Goal: Transaction & Acquisition: Purchase product/service

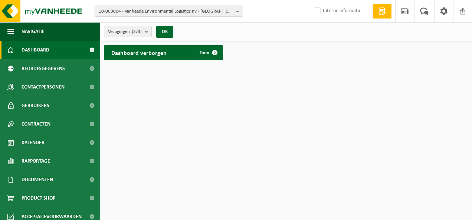
click at [156, 12] on span "10-000004 - Vanheede Environmental Logistics nv - GELUWE" at bounding box center [166, 11] width 134 height 11
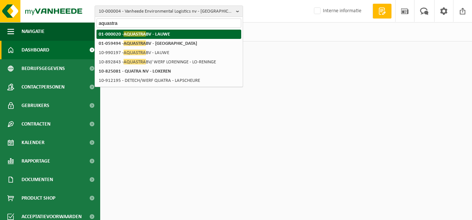
type input "aquastra"
click at [160, 36] on strong "01-000020 - AQUASTRA BV - LAUWE" at bounding box center [134, 34] width 71 height 6
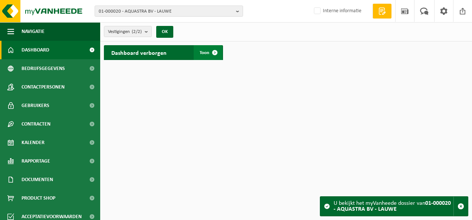
click at [200, 50] on span "Toon" at bounding box center [205, 52] width 10 height 5
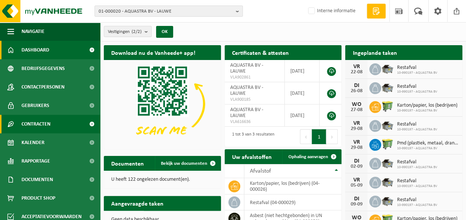
click at [34, 123] on span "Contracten" at bounding box center [36, 124] width 29 height 19
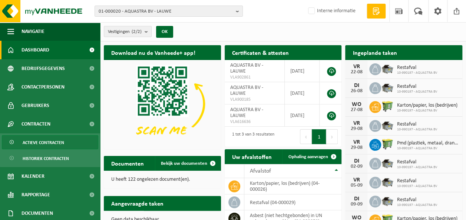
click at [55, 142] on span "Actieve contracten" at bounding box center [44, 143] width 42 height 14
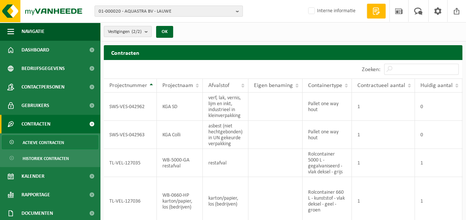
click at [130, 28] on span "Vestigingen (2/2)" at bounding box center [125, 31] width 34 height 11
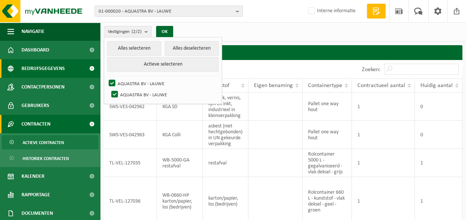
click at [57, 67] on span "Bedrijfsgegevens" at bounding box center [43, 68] width 43 height 19
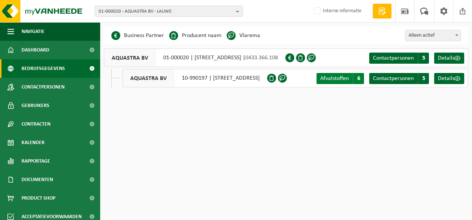
click at [333, 76] on span "Afvalstoffen" at bounding box center [334, 79] width 29 height 6
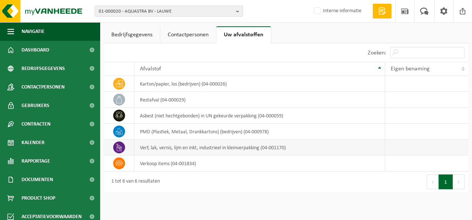
click at [231, 147] on td "verf, lak, vernis, lijm en inkt, industrieel in kleinverpakking (04-001170)" at bounding box center [259, 148] width 250 height 16
click at [175, 33] on link "Contactpersonen" at bounding box center [188, 34] width 56 height 17
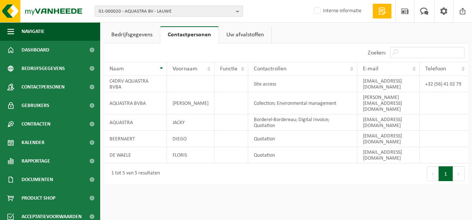
click at [234, 29] on link "Uw afvalstoffen" at bounding box center [245, 34] width 52 height 17
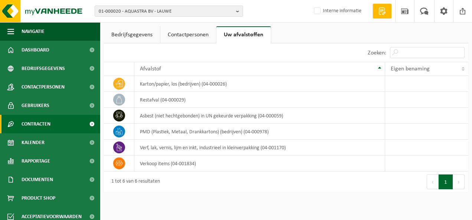
click at [32, 120] on span "Contracten" at bounding box center [36, 124] width 29 height 19
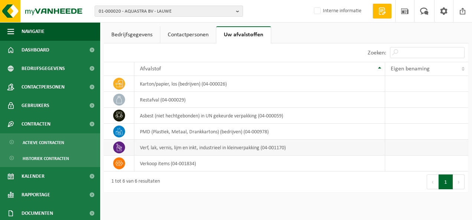
click at [149, 148] on td "verf, lak, vernis, lijm en inkt, industrieel in kleinverpakking (04-001170)" at bounding box center [259, 148] width 250 height 16
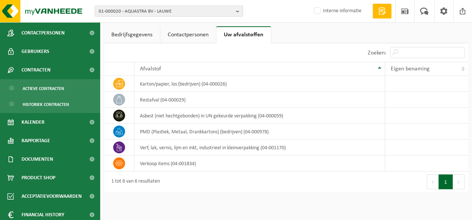
scroll to position [77, 0]
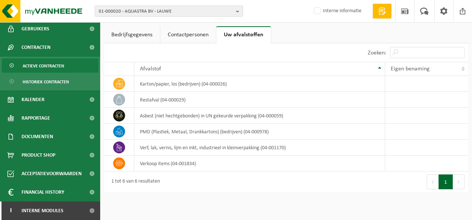
click at [36, 66] on span "Actieve contracten" at bounding box center [44, 66] width 42 height 14
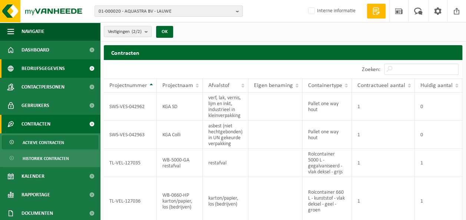
click at [46, 65] on span "Bedrijfsgegevens" at bounding box center [43, 68] width 43 height 19
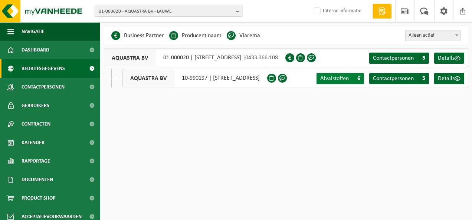
click at [334, 79] on span "Afvalstoffen" at bounding box center [334, 79] width 29 height 6
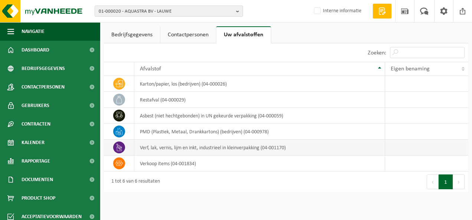
click at [185, 147] on td "verf, lak, vernis, lijm en inkt, industrieel in kleinverpakking (04-001170)" at bounding box center [259, 148] width 250 height 16
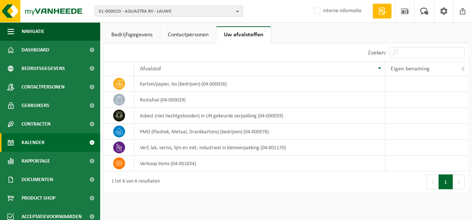
click at [30, 141] on span "Kalender" at bounding box center [33, 143] width 23 height 19
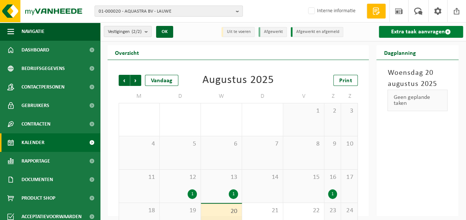
click at [427, 32] on link "Extra taak aanvragen" at bounding box center [421, 32] width 84 height 12
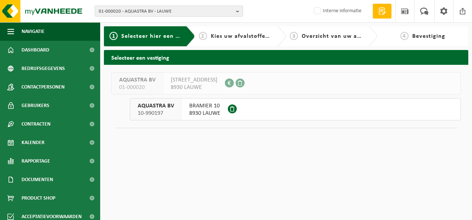
click at [197, 104] on span "BRAMIER 10" at bounding box center [204, 105] width 31 height 7
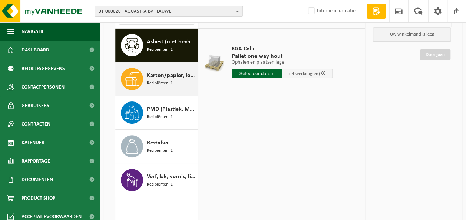
scroll to position [111, 0]
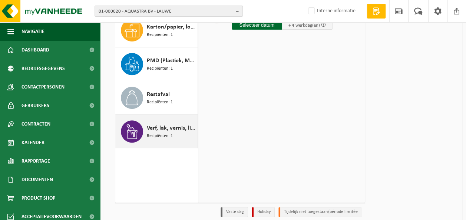
click at [171, 125] on span "Verf, lak, vernis, lijm en inkt, industrieel in kleinverpakking" at bounding box center [171, 128] width 49 height 9
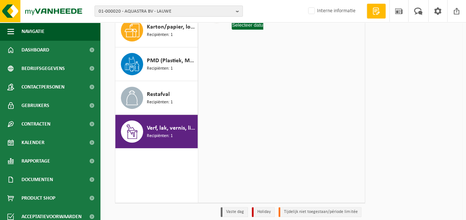
scroll to position [37, 0]
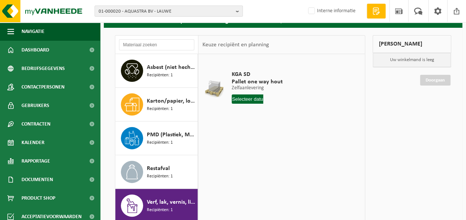
click at [243, 99] on input "text" at bounding box center [248, 99] width 32 height 9
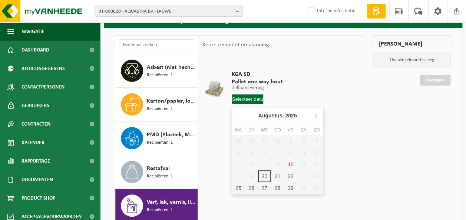
click at [296, 64] on td "KGA SD Pallet one way hout Zelfaanlevering Zelfaanlevering Zelfaanlevering 1 Aa…" at bounding box center [293, 89] width 135 height 63
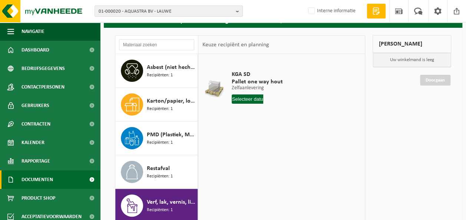
click at [40, 177] on span "Documenten" at bounding box center [38, 180] width 32 height 19
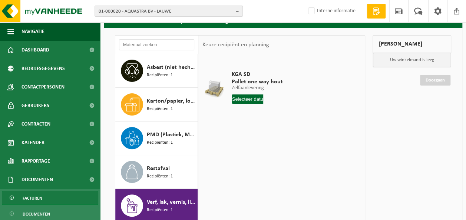
click at [42, 194] on span "Facturen" at bounding box center [33, 198] width 20 height 14
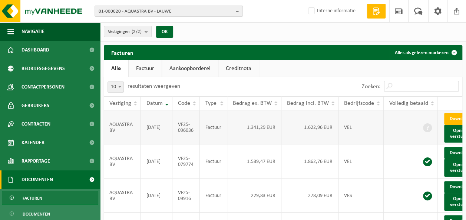
scroll to position [0, 19]
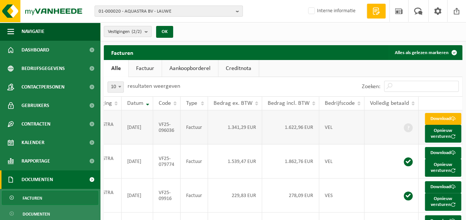
click at [441, 118] on link "Download" at bounding box center [443, 119] width 36 height 12
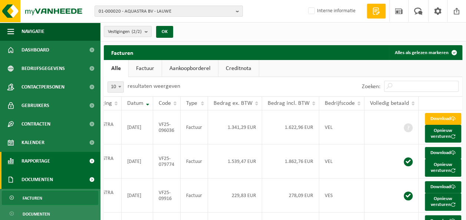
click at [41, 158] on span "Rapportage" at bounding box center [36, 161] width 29 height 19
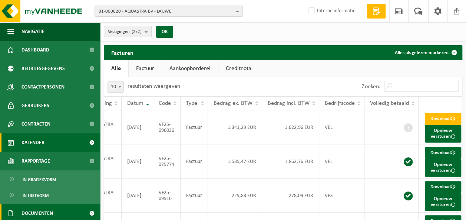
click at [42, 141] on span "Kalender" at bounding box center [33, 143] width 23 height 19
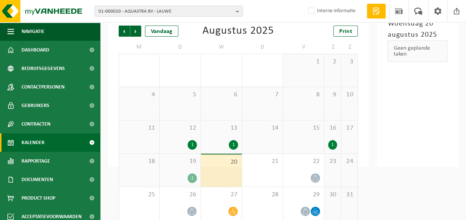
scroll to position [57, 0]
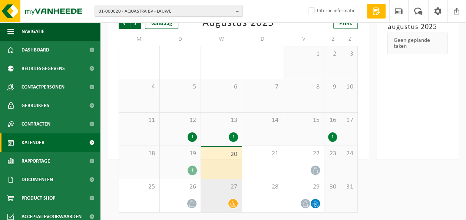
click at [226, 199] on div at bounding box center [221, 204] width 33 height 10
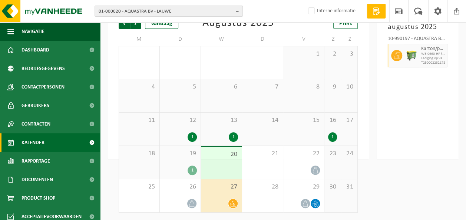
click at [219, 131] on div "13 1" at bounding box center [221, 129] width 41 height 33
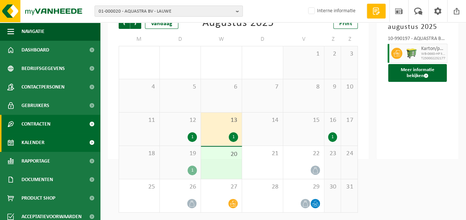
click at [40, 122] on span "Contracten" at bounding box center [36, 124] width 29 height 19
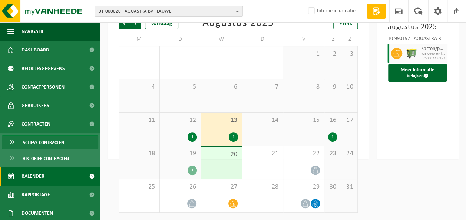
click at [47, 144] on span "Actieve contracten" at bounding box center [44, 143] width 42 height 14
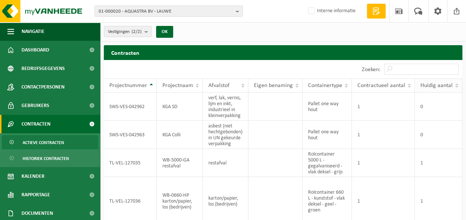
click at [435, 85] on span "Huidig aantal" at bounding box center [437, 86] width 32 height 6
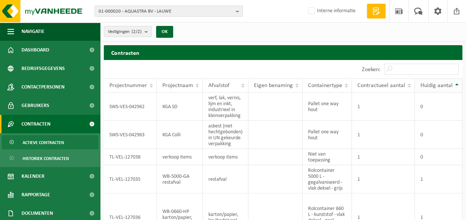
click at [435, 85] on span "Huidig aantal" at bounding box center [437, 86] width 32 height 6
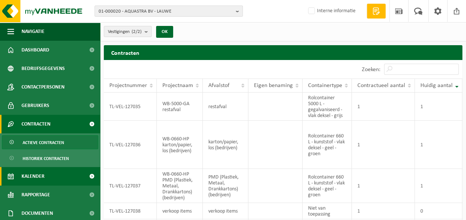
click at [38, 176] on span "Kalender" at bounding box center [33, 176] width 23 height 19
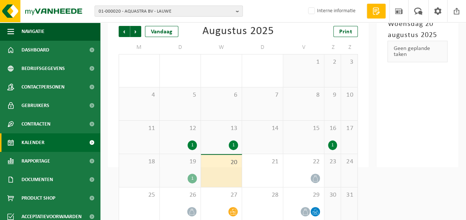
scroll to position [57, 0]
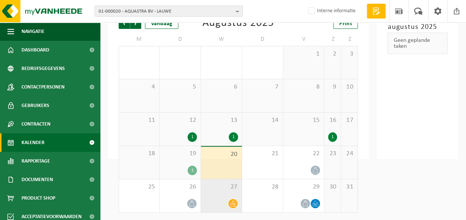
click at [223, 189] on span "27" at bounding box center [221, 187] width 33 height 8
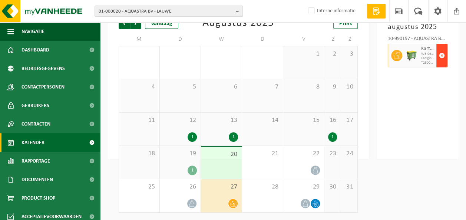
click at [443, 53] on span "button" at bounding box center [442, 55] width 6 height 15
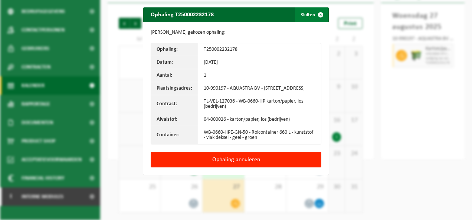
click at [317, 13] on span "button" at bounding box center [320, 14] width 15 height 15
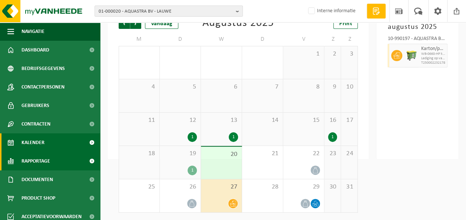
click at [36, 158] on span "Rapportage" at bounding box center [36, 161] width 29 height 19
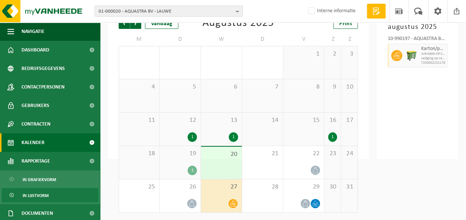
click at [39, 194] on span "In lijstvorm" at bounding box center [36, 196] width 26 height 14
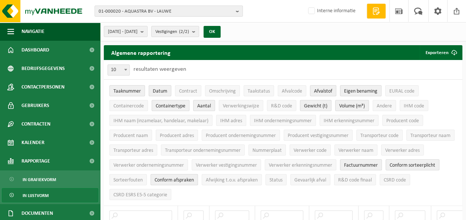
click at [33, 192] on span "In lijstvorm" at bounding box center [36, 196] width 26 height 14
click at [148, 29] on button "2025-03-01 - 2025-08-20" at bounding box center [126, 31] width 44 height 11
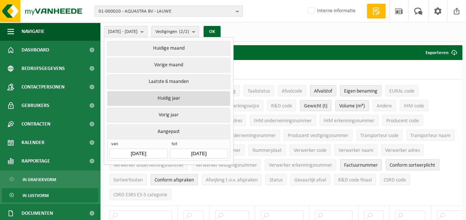
click at [165, 98] on button "Huidig jaar" at bounding box center [168, 98] width 123 height 15
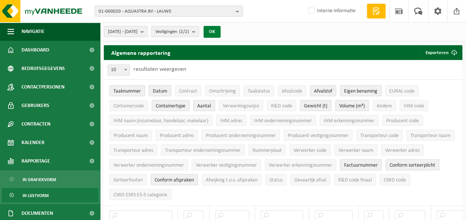
click at [221, 30] on button "OK" at bounding box center [212, 32] width 17 height 12
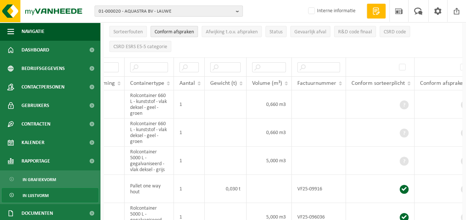
scroll to position [111, 0]
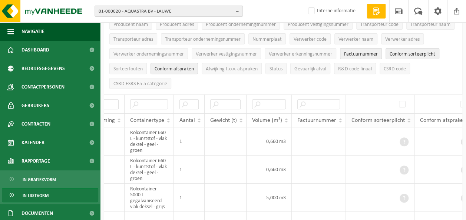
click at [386, 113] on th "Conform sorteerplicht" at bounding box center [380, 120] width 69 height 14
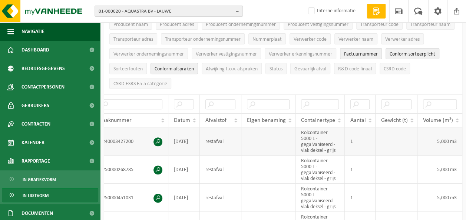
scroll to position [0, 0]
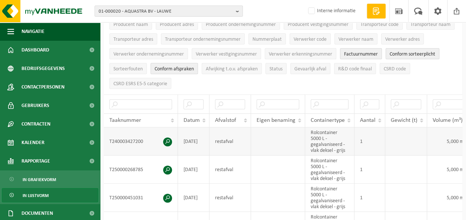
click at [167, 138] on span at bounding box center [167, 142] width 9 height 9
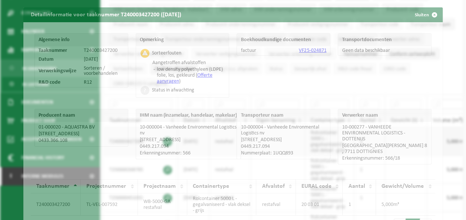
scroll to position [97, 0]
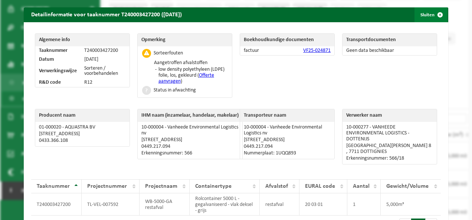
click at [434, 13] on span "button" at bounding box center [439, 14] width 15 height 15
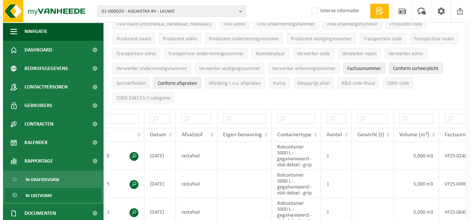
scroll to position [0, 0]
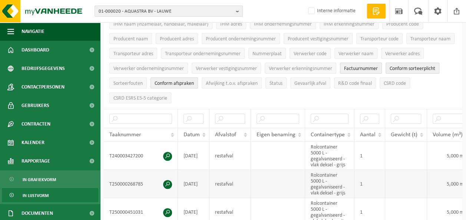
click at [169, 180] on span at bounding box center [167, 184] width 9 height 9
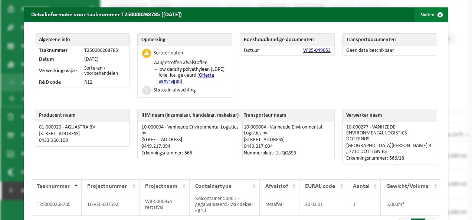
click at [434, 16] on span "button" at bounding box center [439, 14] width 15 height 15
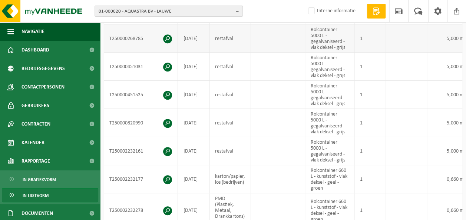
scroll to position [260, 0]
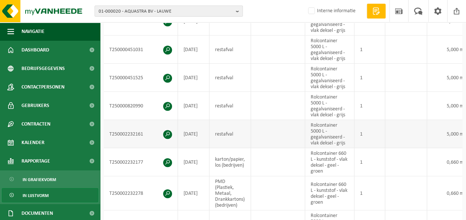
click at [168, 130] on span at bounding box center [167, 134] width 9 height 9
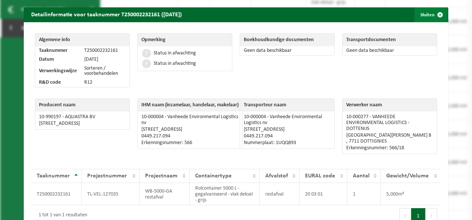
click at [432, 14] on span "button" at bounding box center [439, 14] width 15 height 15
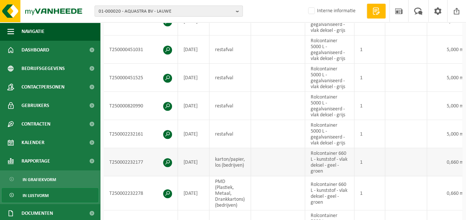
click at [168, 158] on span at bounding box center [167, 162] width 9 height 9
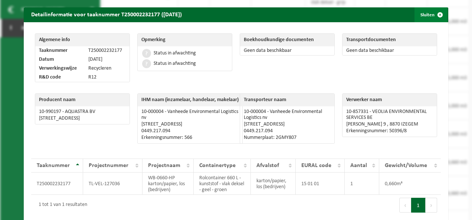
click at [438, 13] on span "button" at bounding box center [439, 14] width 15 height 15
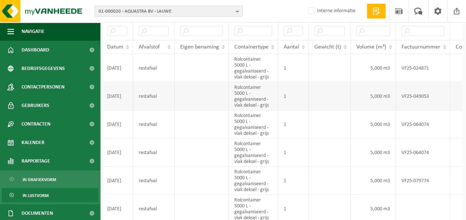
scroll to position [0, 0]
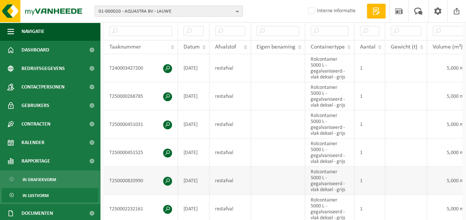
click at [168, 177] on span at bounding box center [167, 181] width 9 height 9
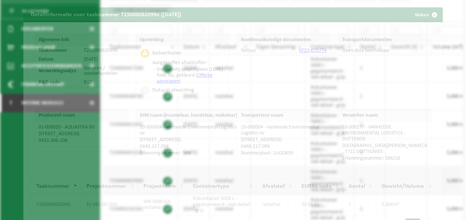
scroll to position [170, 0]
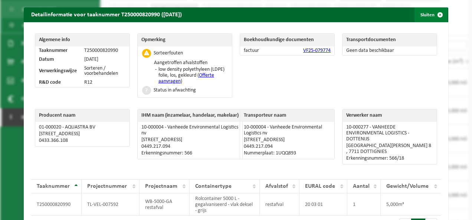
click at [435, 12] on span "button" at bounding box center [439, 14] width 15 height 15
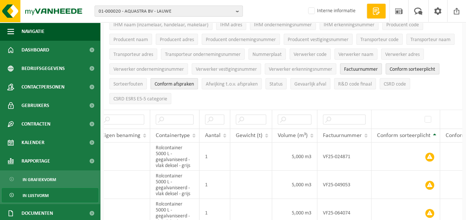
scroll to position [0, 158]
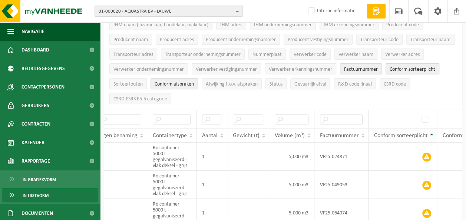
click at [418, 133] on span "Conform sorteerplicht" at bounding box center [400, 136] width 53 height 6
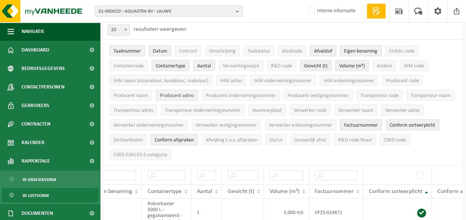
scroll to position [0, 0]
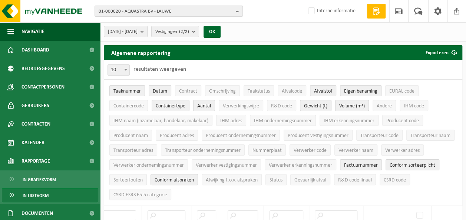
click at [138, 30] on span "2025-01-01 - 2025-08-20" at bounding box center [123, 31] width 30 height 11
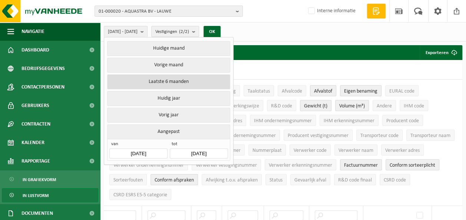
click at [150, 83] on button "Laatste 6 maanden" at bounding box center [168, 82] width 123 height 15
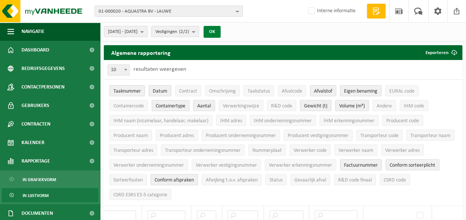
click at [221, 31] on button "OK" at bounding box center [212, 32] width 17 height 12
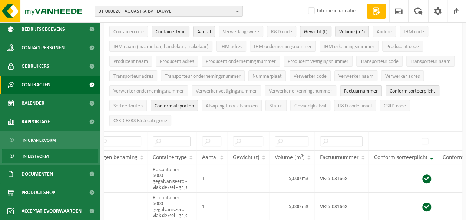
scroll to position [74, 0]
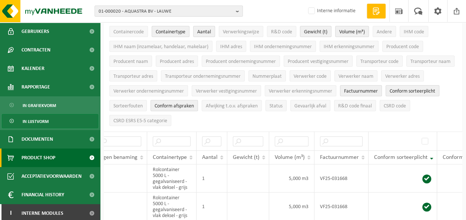
click at [34, 155] on span "Product Shop" at bounding box center [39, 158] width 34 height 19
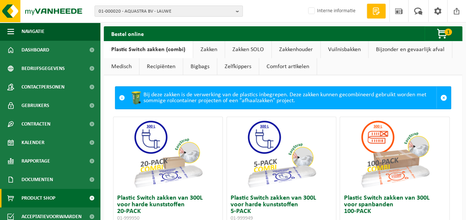
click at [293, 49] on link "Zakkenhouder" at bounding box center [296, 49] width 49 height 17
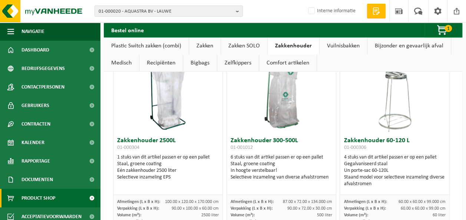
scroll to position [260, 0]
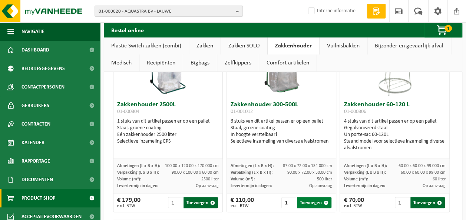
click at [306, 200] on button "Toevoegen" at bounding box center [314, 202] width 34 height 11
click at [445, 27] on span "2" at bounding box center [448, 28] width 7 height 7
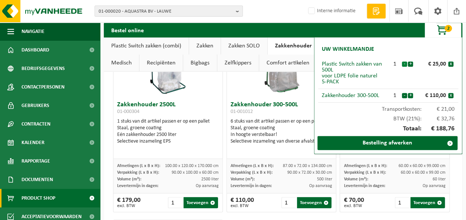
click at [403, 65] on button "-" at bounding box center [404, 64] width 5 height 5
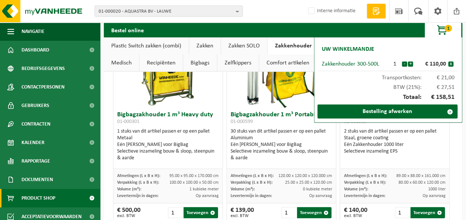
scroll to position [37, 0]
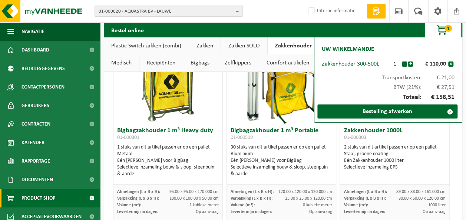
click at [164, 47] on link "Plastic Switch zakken (combi)" at bounding box center [146, 45] width 85 height 17
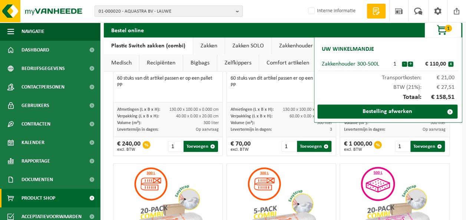
scroll to position [185, 0]
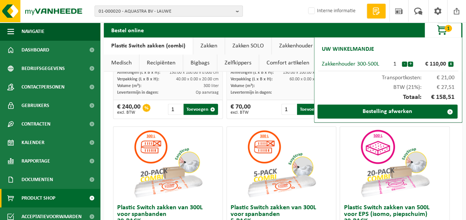
click at [447, 30] on span "1" at bounding box center [448, 28] width 7 height 7
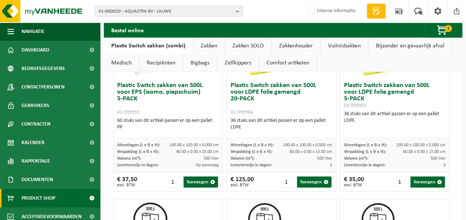
scroll to position [519, 0]
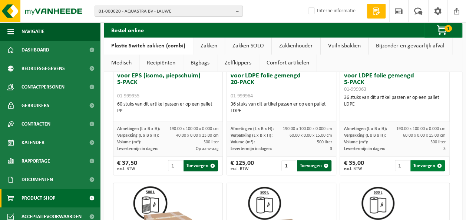
click at [420, 164] on button "Toevoegen" at bounding box center [428, 165] width 34 height 11
click at [447, 30] on span "2" at bounding box center [448, 28] width 7 height 7
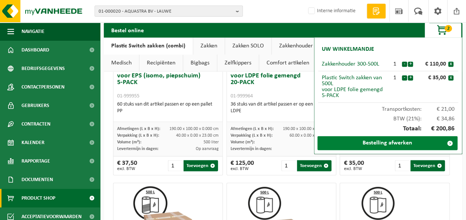
click at [382, 144] on link "Bestelling afwerken" at bounding box center [387, 143] width 140 height 14
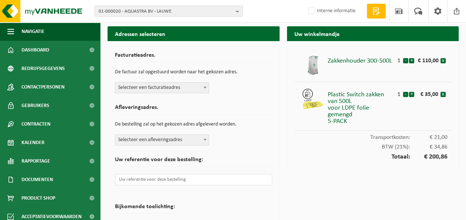
click at [289, 16] on div "01-000020 - AQUASTRA BV - LAUWE 01-000020 - AQUASTRA BV - LAUWE 10-990197 - AQU…" at bounding box center [233, 11] width 466 height 23
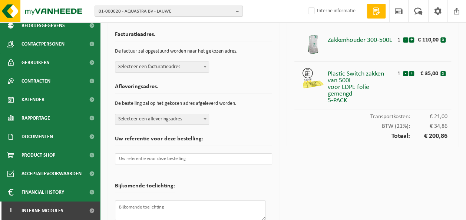
scroll to position [57, 0]
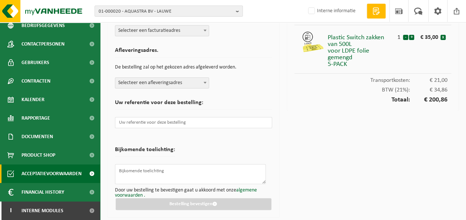
click at [53, 172] on span "Acceptatievoorwaarden" at bounding box center [52, 174] width 60 height 19
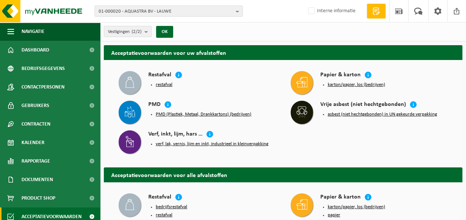
scroll to position [43, 0]
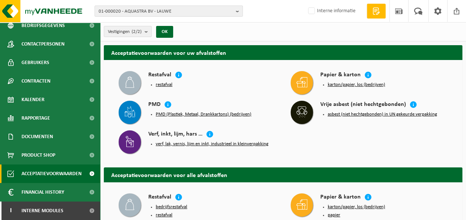
click at [179, 144] on button "verf, lak, vernis, lijm en inkt, industrieel in kleinverpakking" at bounding box center [212, 144] width 113 height 6
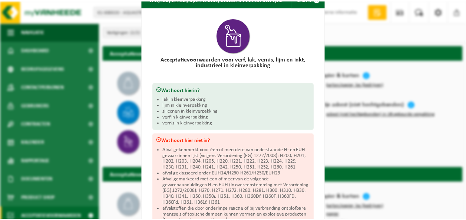
scroll to position [0, 0]
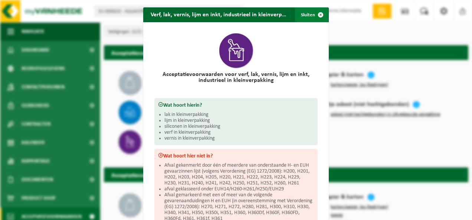
click at [317, 14] on span "button" at bounding box center [320, 14] width 15 height 15
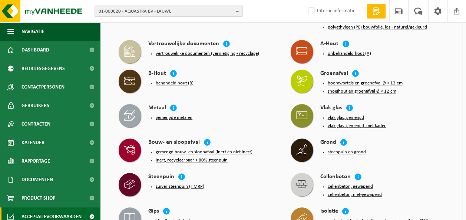
scroll to position [148, 0]
